Goal: Transaction & Acquisition: Download file/media

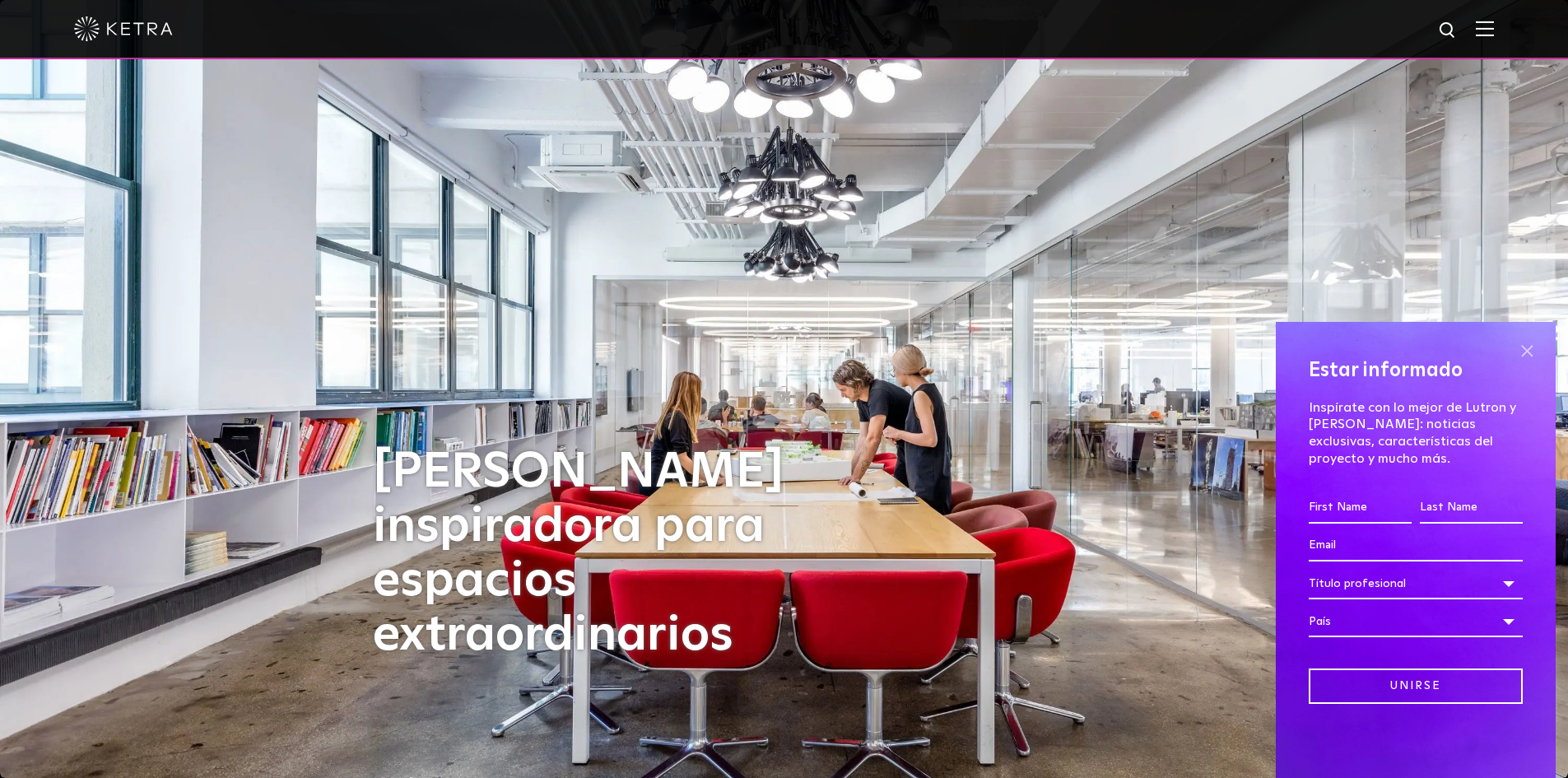
click at [1524, 366] on div "Estar informado Inspírate con lo mejor de [PERSON_NAME] y [PERSON_NAME]: notici…" at bounding box center [1416, 550] width 280 height 456
click at [1488, 36] on img at bounding box center [1485, 28] width 18 height 16
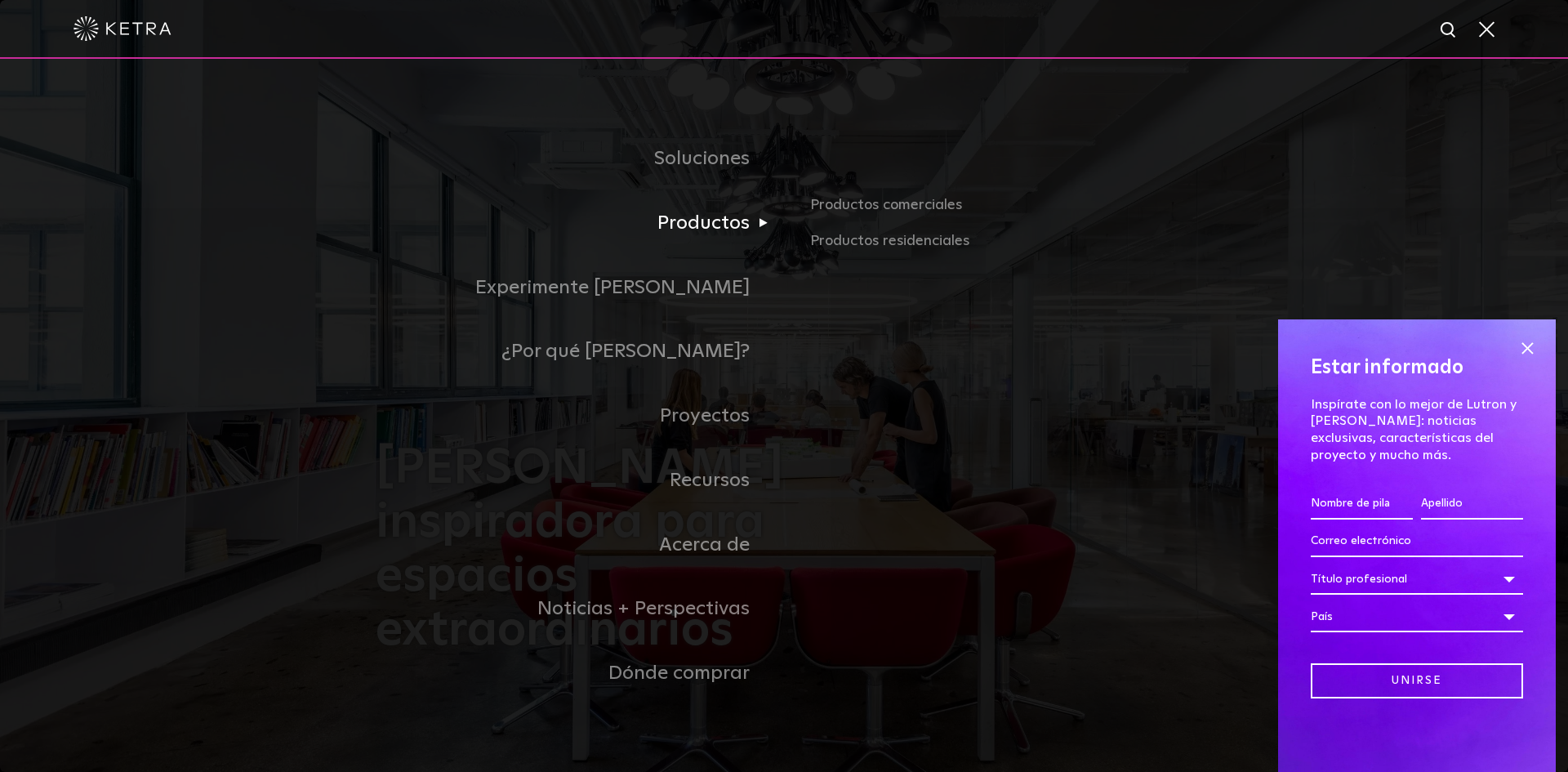
click at [689, 240] on link "Productos" at bounding box center [579, 224] width 408 height 64
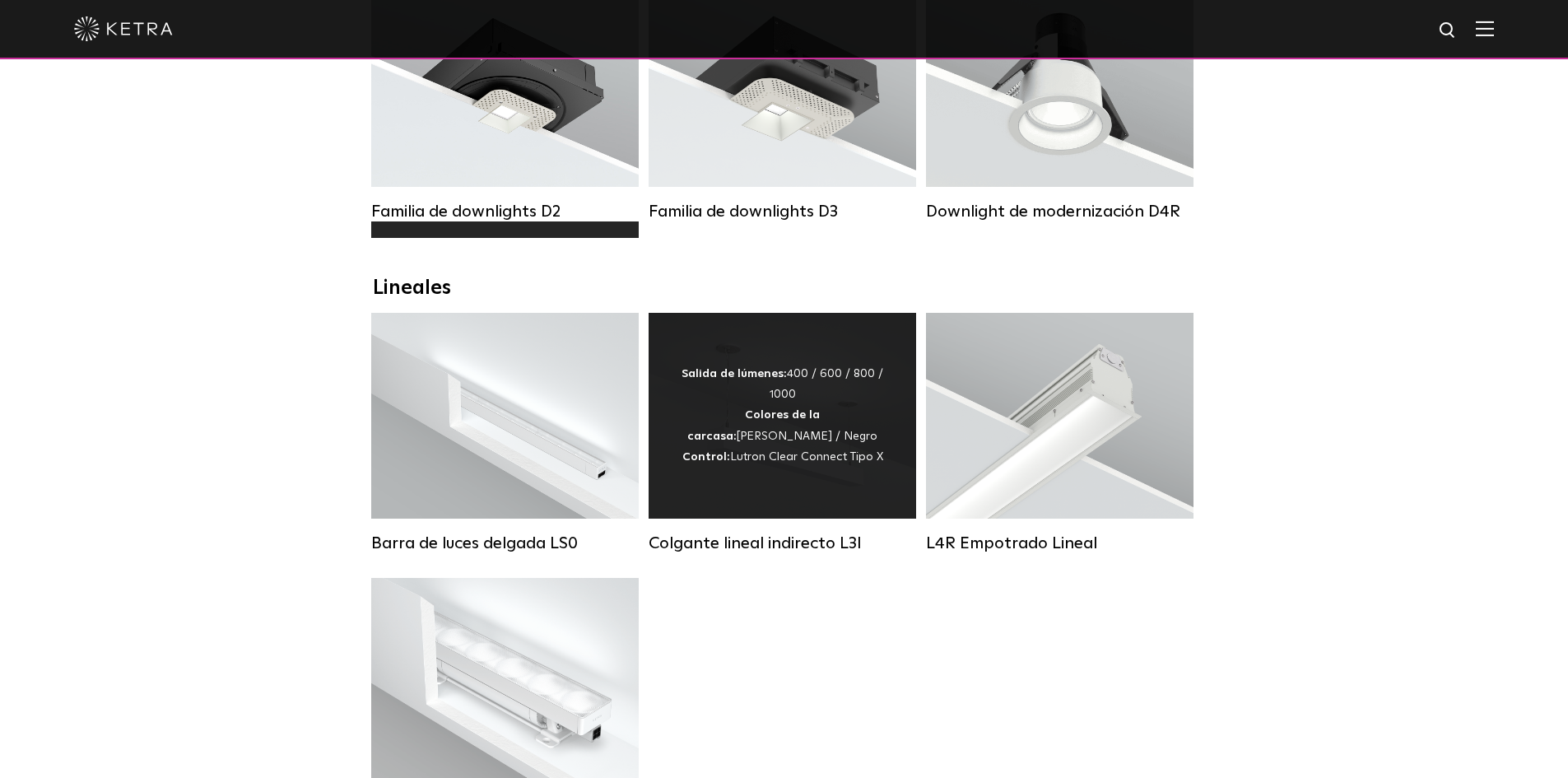
scroll to position [412, 0]
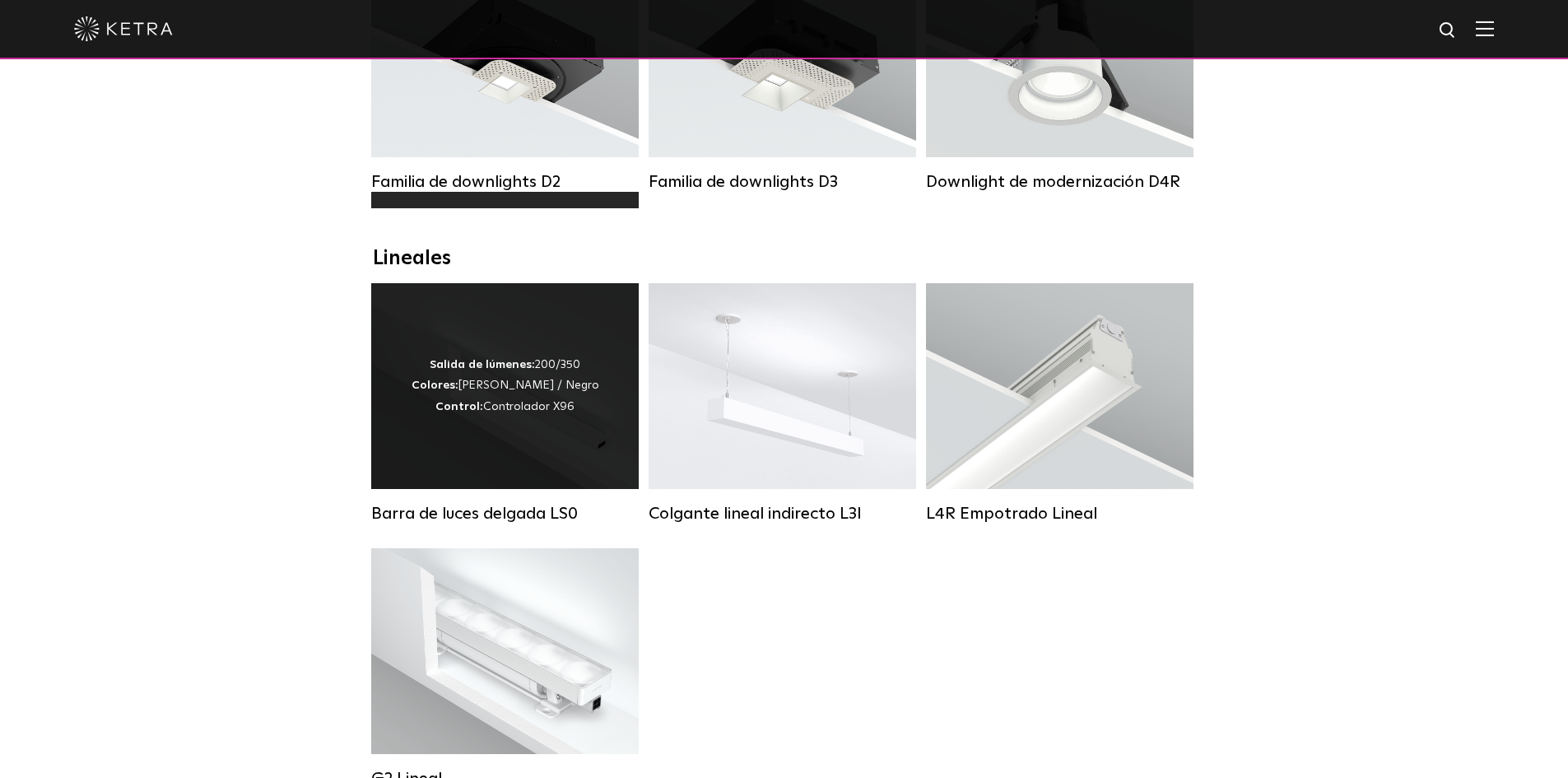
click at [538, 455] on div "Salida de lúmenes: 200/350 Colores: Blanco / Negro Control: Controlador X96" at bounding box center [504, 386] width 268 height 205
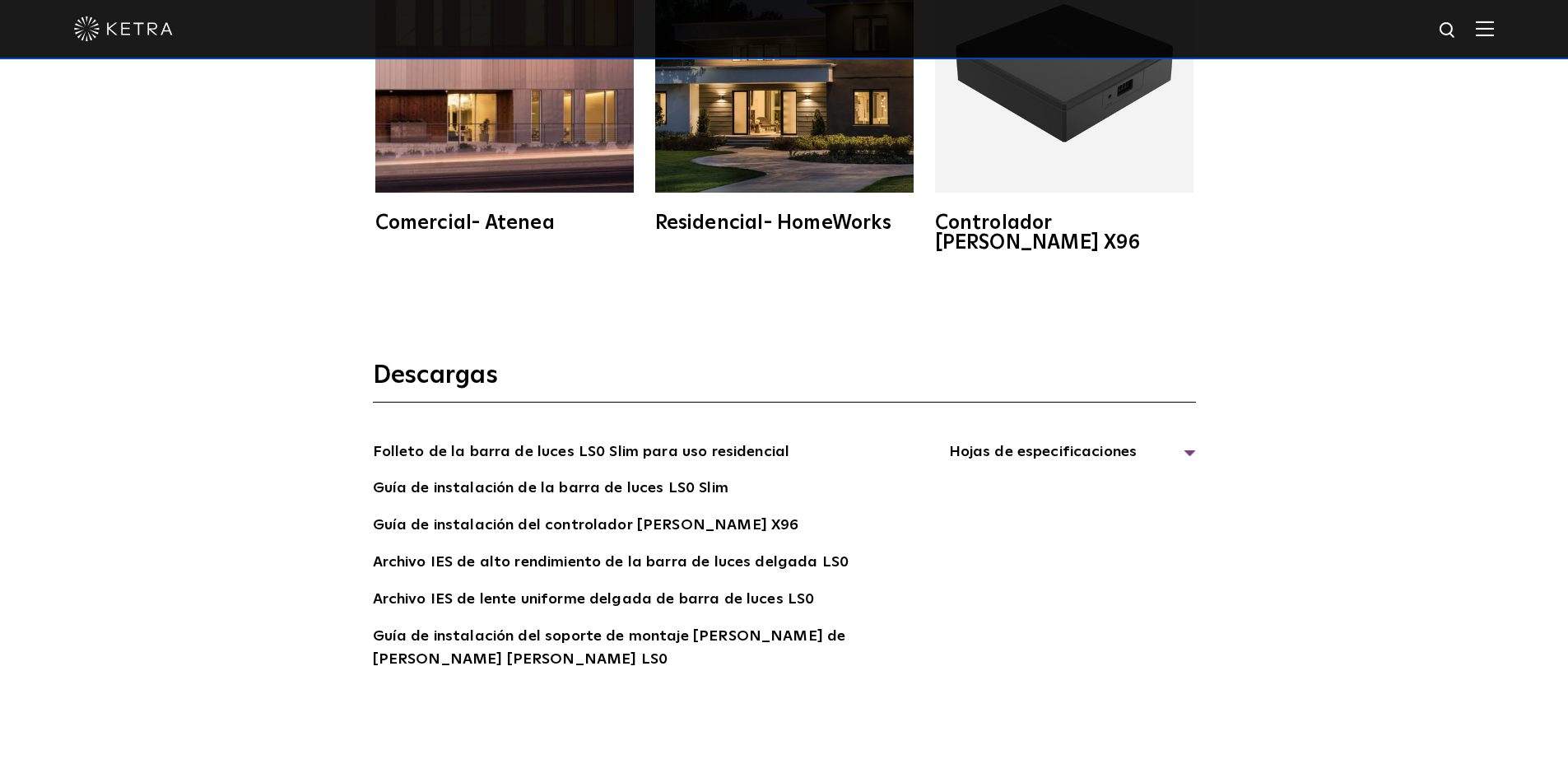
scroll to position [3458, 0]
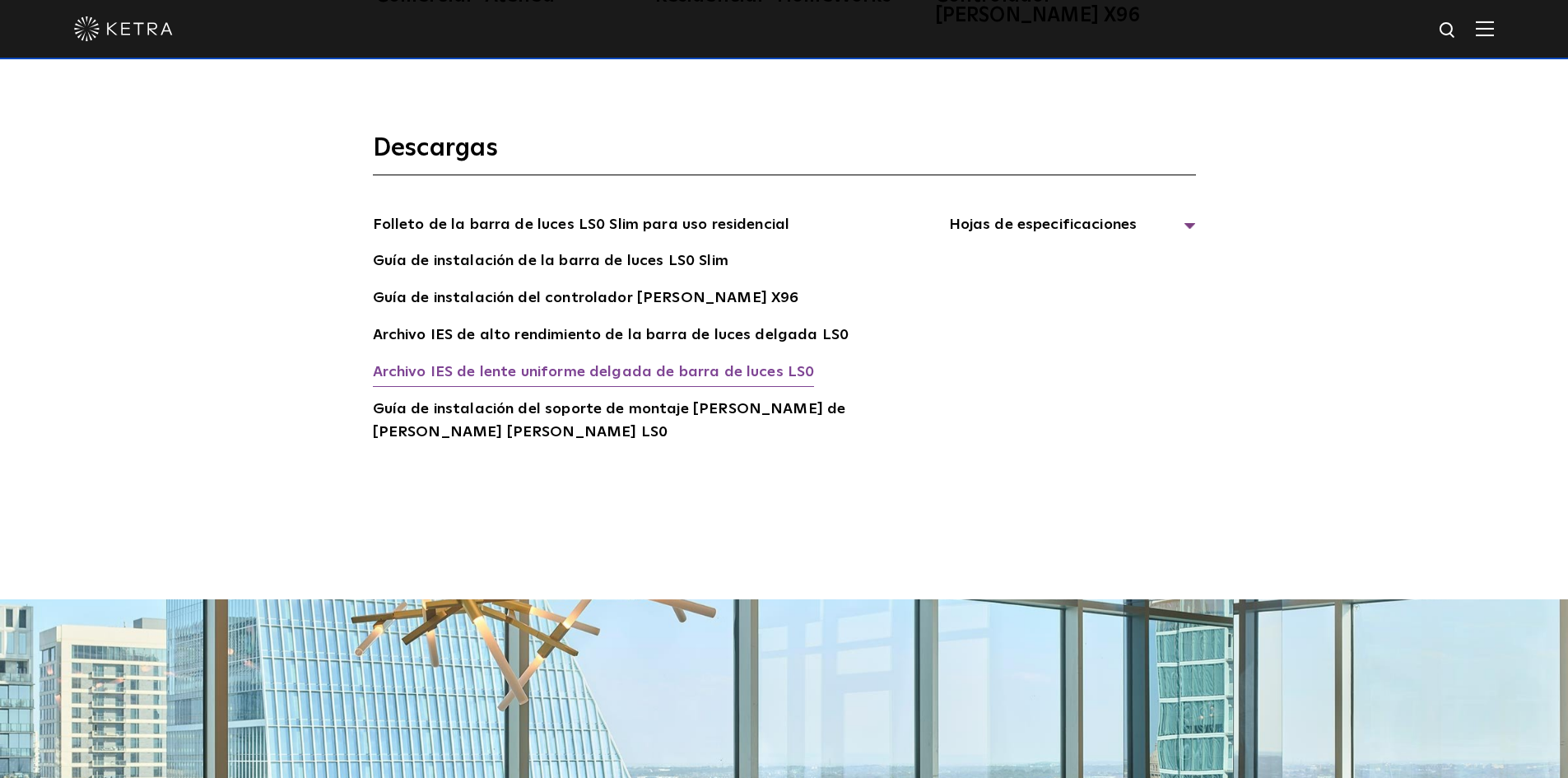
click at [502, 365] on font "Archivo IES de lente uniforme delgada de barra de luces LS0" at bounding box center [594, 372] width 442 height 15
